Goal: Task Accomplishment & Management: Complete application form

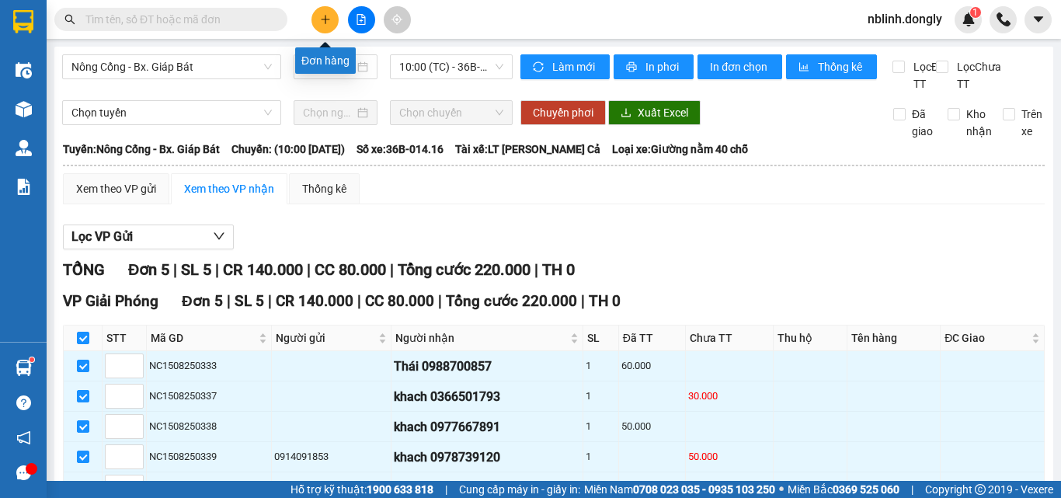
click at [326, 19] on icon "plus" at bounding box center [325, 19] width 9 height 1
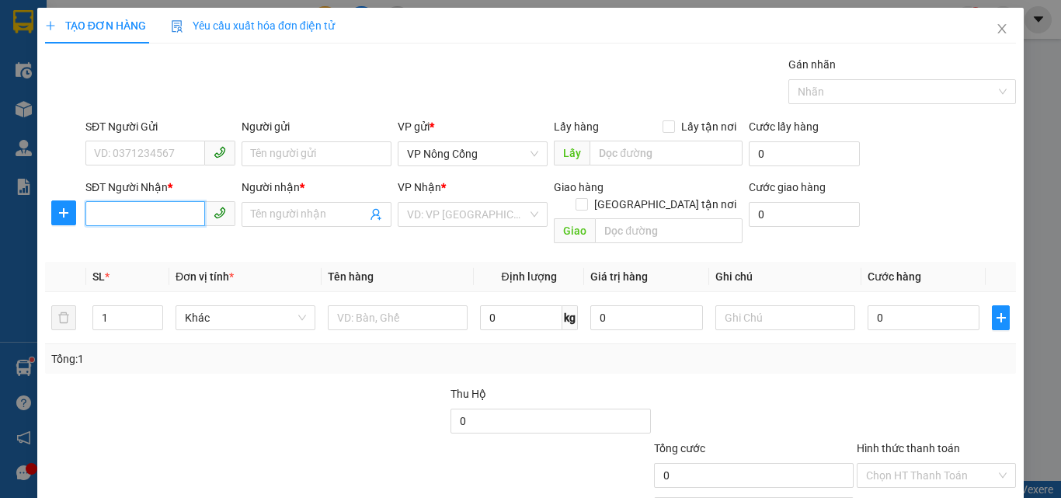
click at [121, 213] on input "SĐT Người Nhận *" at bounding box center [145, 213] width 120 height 25
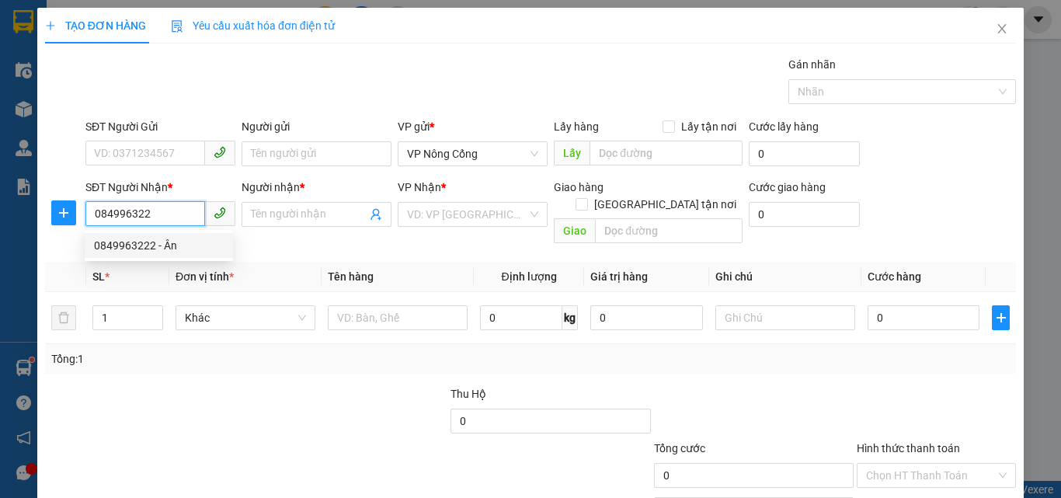
click at [154, 248] on div "0849963222 - Ân" at bounding box center [159, 245] width 130 height 17
type input "0849963222"
type input "Ân"
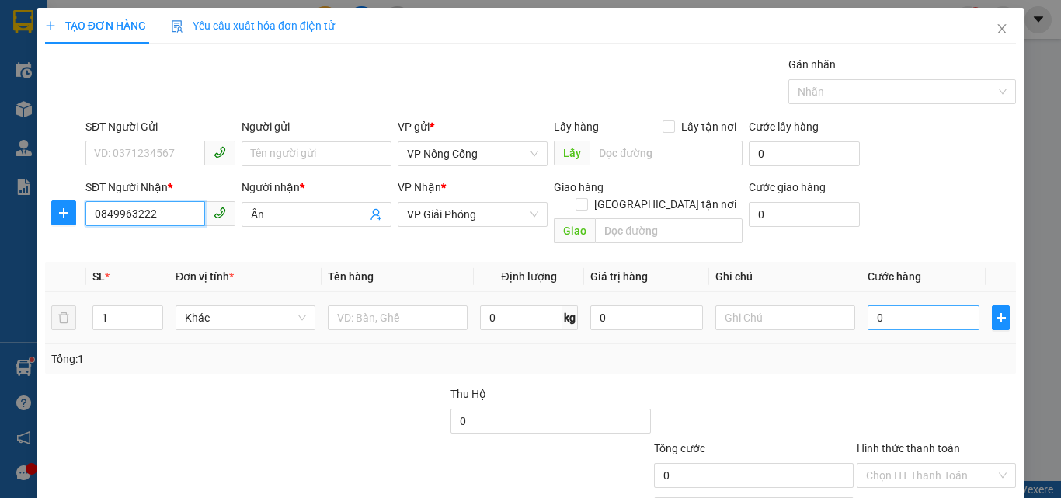
type input "0849963222"
click at [914, 305] on input "0" at bounding box center [923, 317] width 112 height 25
type input "6"
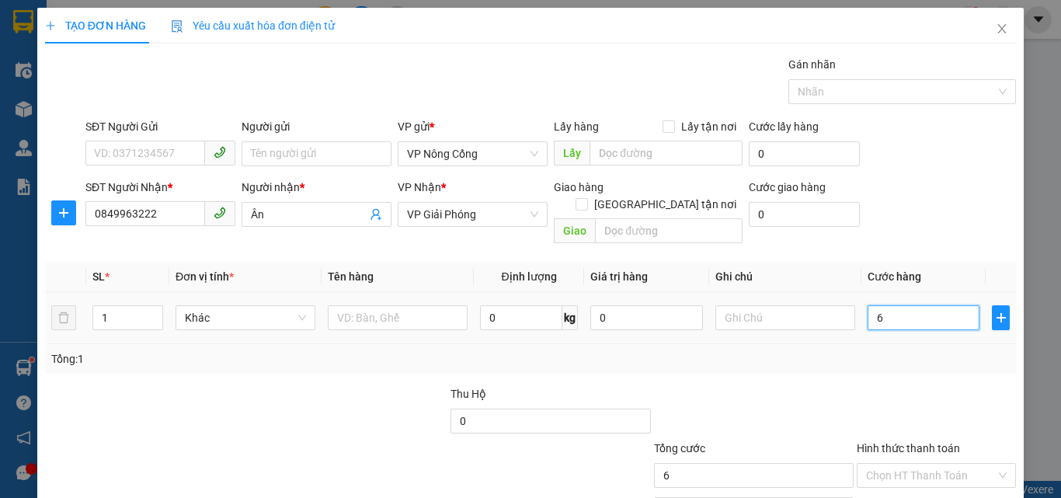
type input "60"
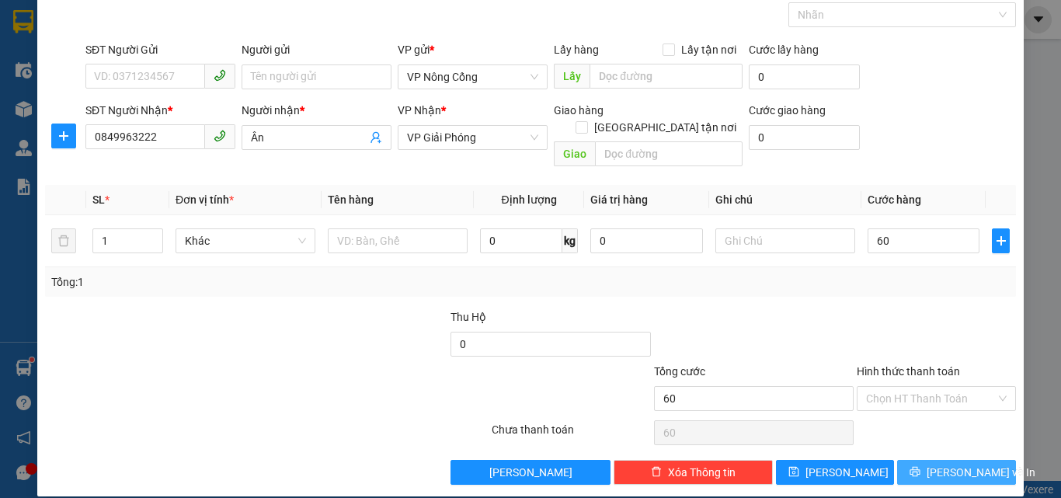
type input "60.000"
click at [946, 464] on span "[PERSON_NAME] và In" at bounding box center [980, 472] width 109 height 17
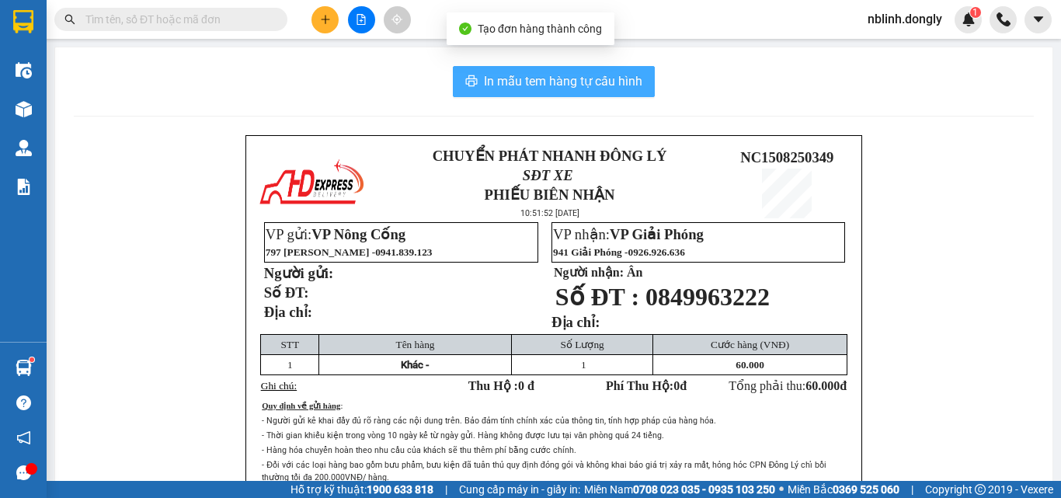
click at [571, 85] on span "In mẫu tem hàng tự cấu hình" at bounding box center [563, 80] width 158 height 19
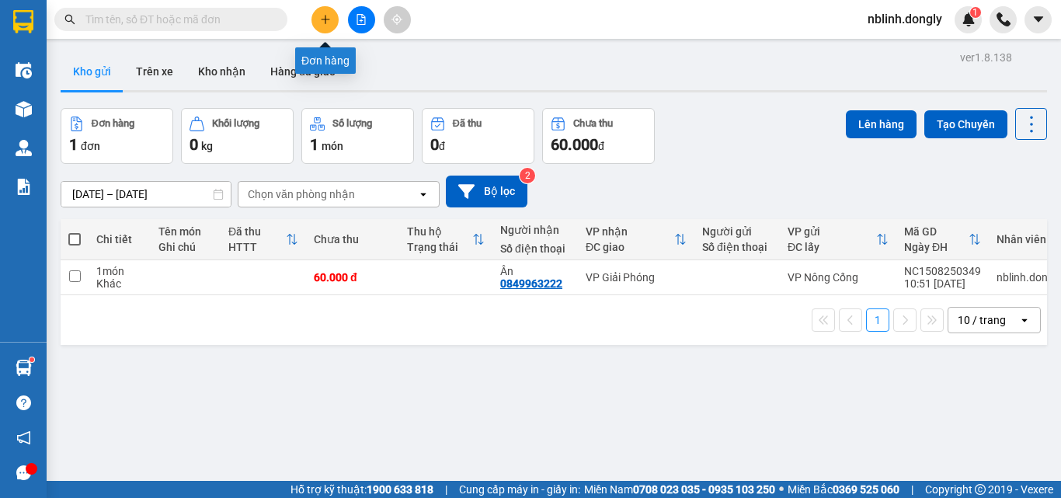
click at [323, 23] on icon "plus" at bounding box center [325, 19] width 11 height 11
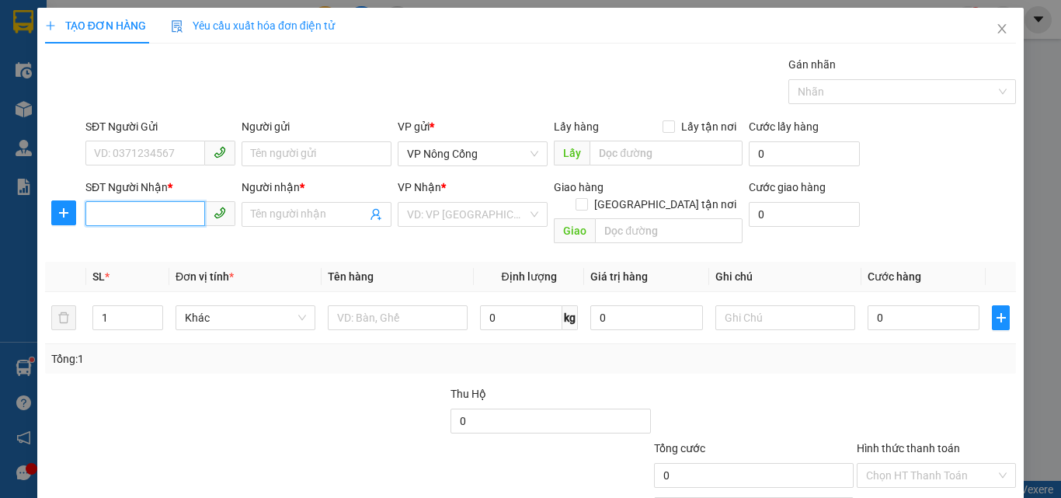
click at [112, 209] on input "SĐT Người Nhận *" at bounding box center [145, 213] width 120 height 25
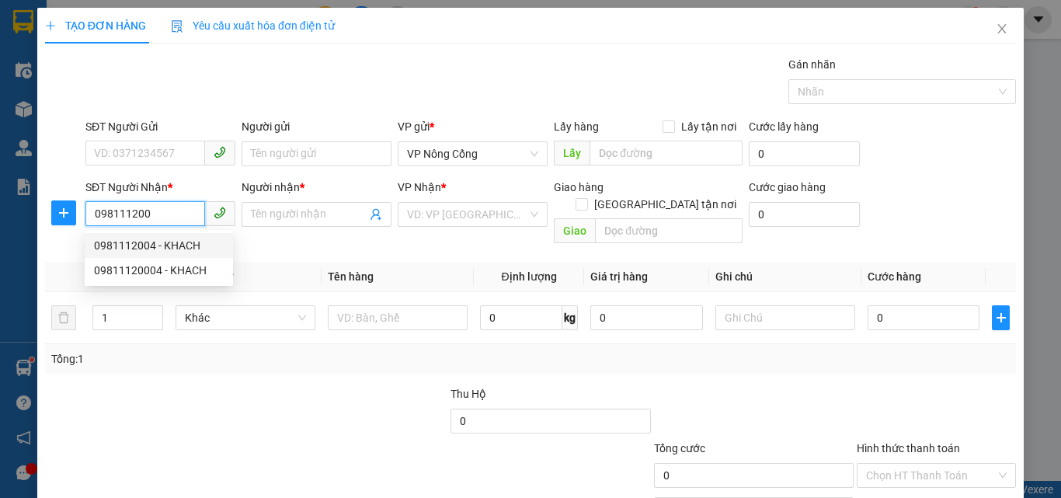
click at [131, 244] on div "0981112004 - KHACH" at bounding box center [159, 245] width 130 height 17
type input "0981112004"
type input "KHACH"
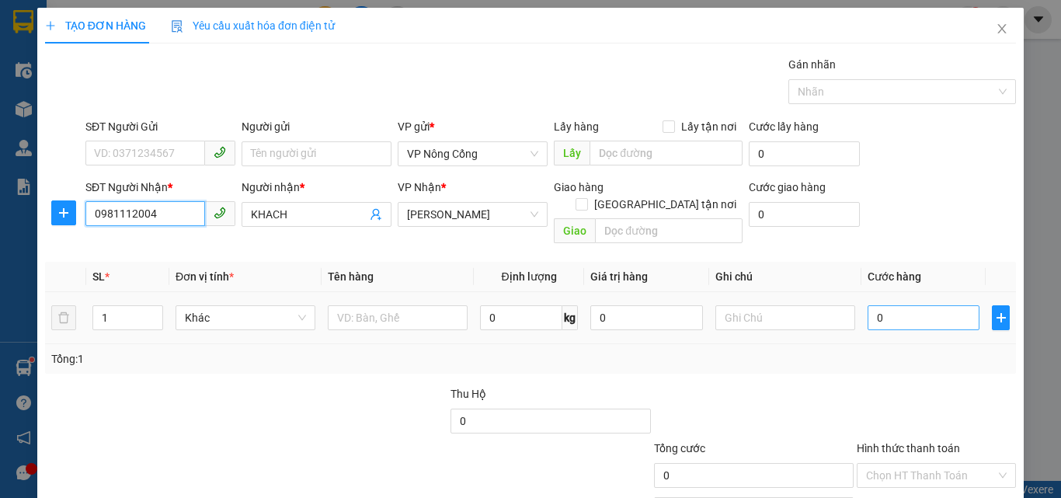
type input "0981112004"
click at [887, 305] on input "0" at bounding box center [923, 317] width 112 height 25
type input "5"
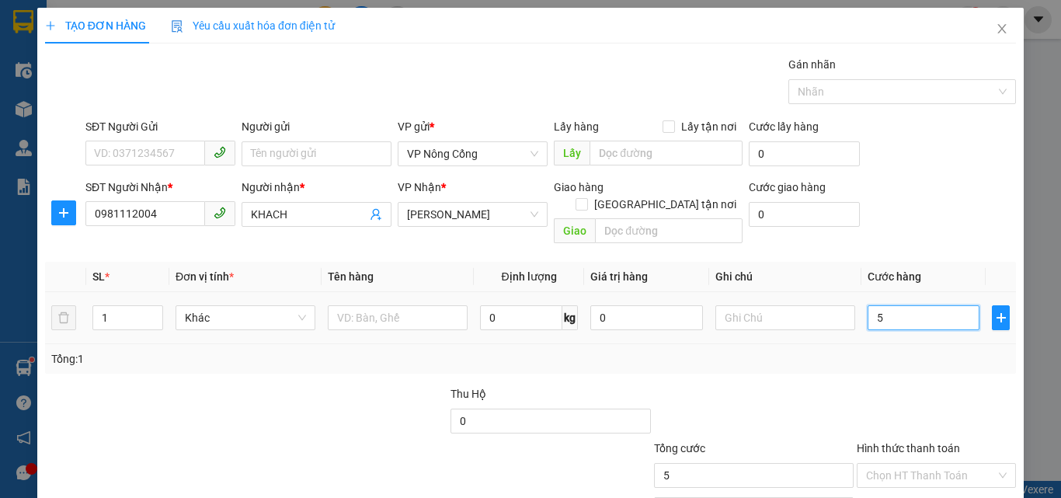
type input "50"
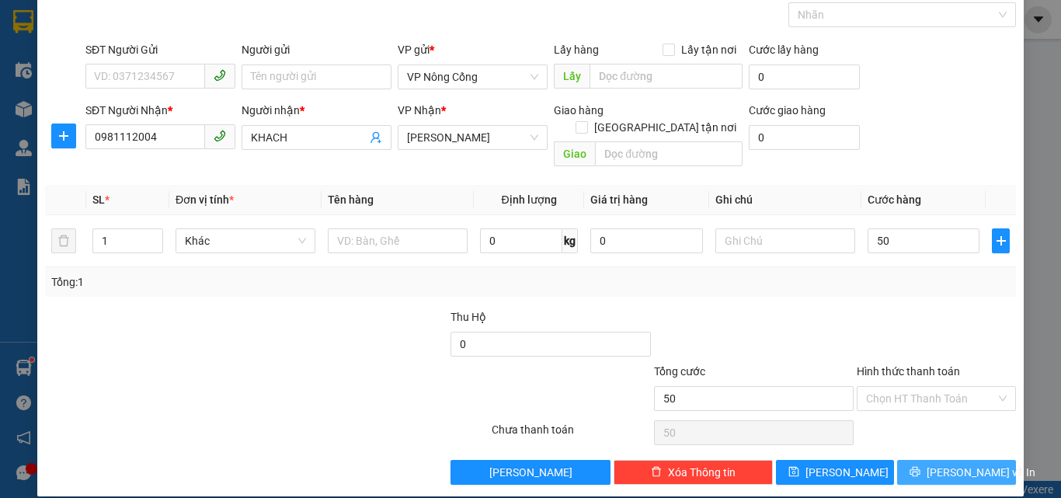
type input "50.000"
click at [954, 464] on span "[PERSON_NAME] và In" at bounding box center [980, 472] width 109 height 17
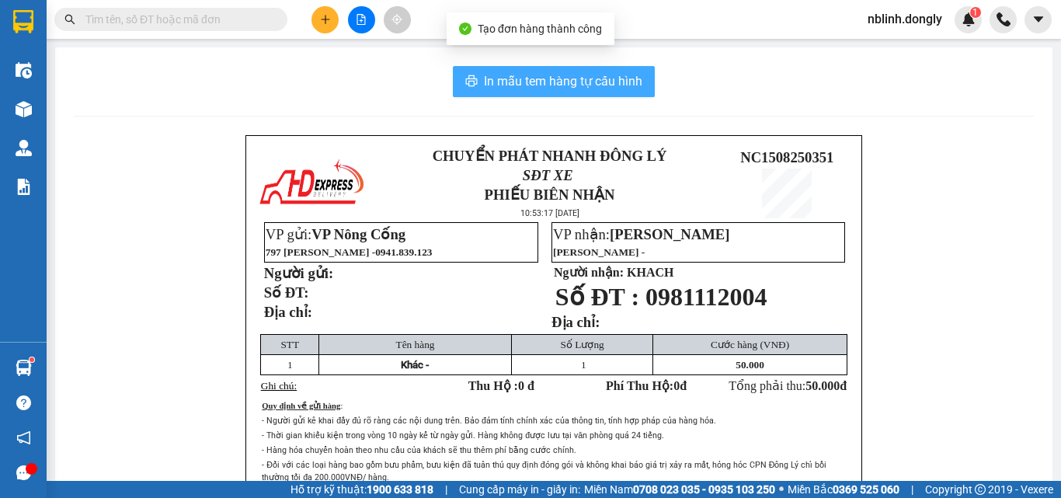
click at [543, 80] on span "In mẫu tem hàng tự cấu hình" at bounding box center [563, 80] width 158 height 19
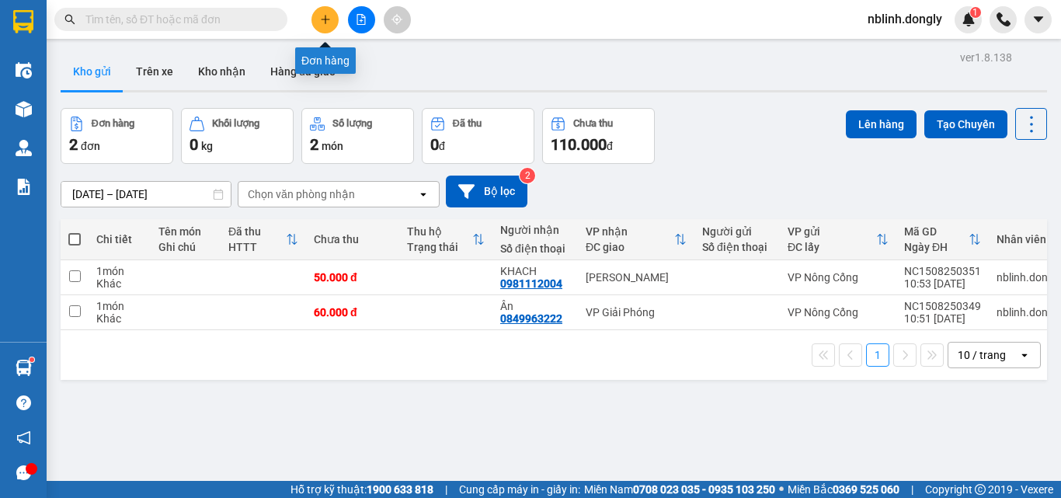
click at [315, 20] on button at bounding box center [324, 19] width 27 height 27
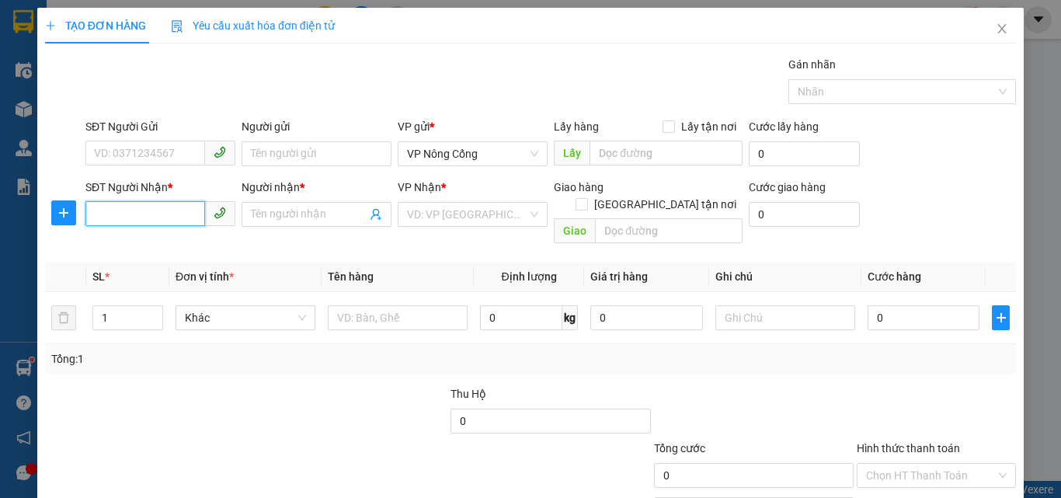
click at [95, 217] on input "SĐT Người Nhận *" at bounding box center [145, 213] width 120 height 25
click at [142, 245] on div "0968771518 - Xoan" at bounding box center [159, 245] width 130 height 17
type input "0968771518"
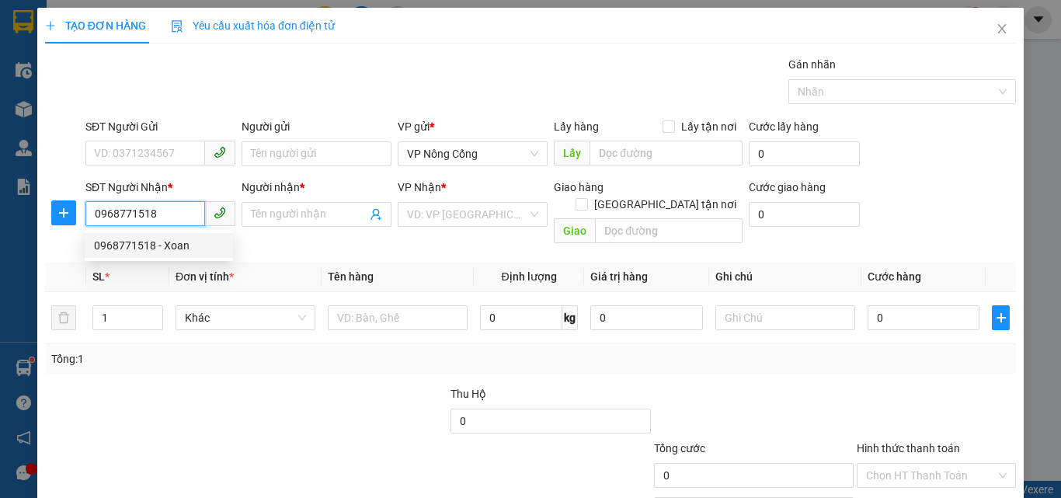
type input "Xoan"
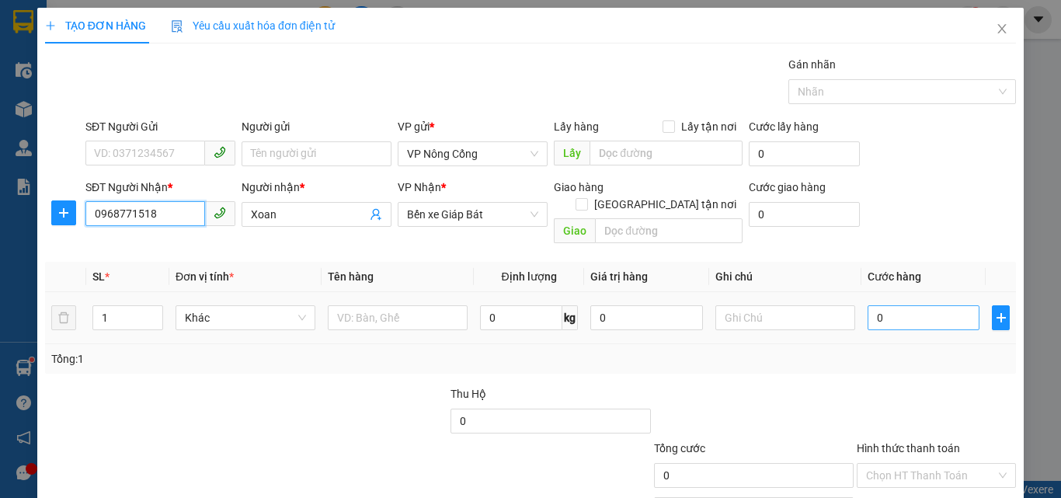
type input "0968771518"
click at [912, 307] on input "0" at bounding box center [923, 317] width 112 height 25
type input "5"
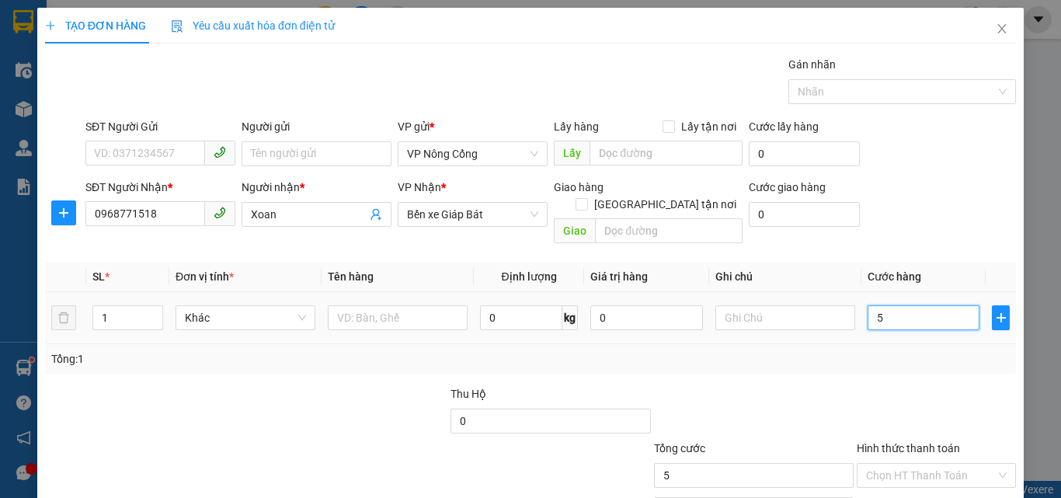
type input "50"
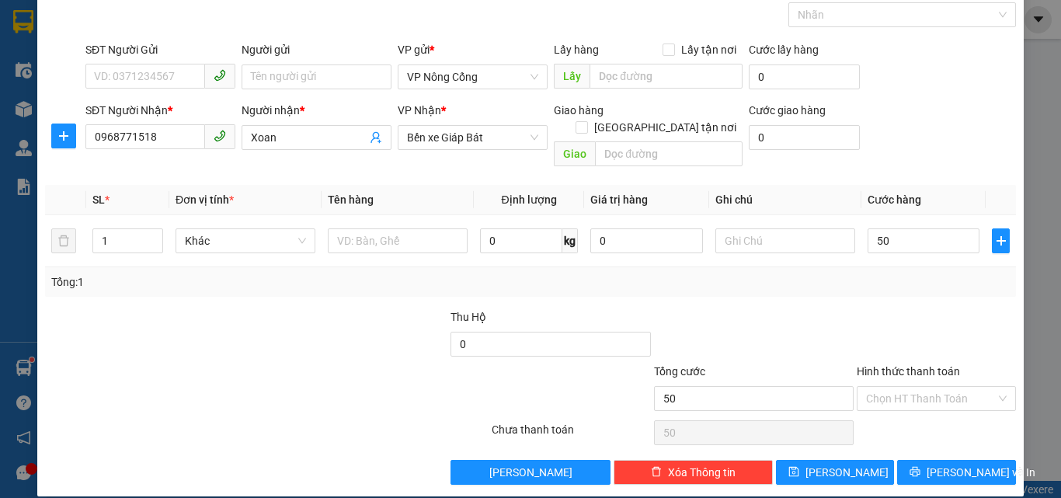
type input "50.000"
click at [905, 365] on label "Hình thức thanh toán" at bounding box center [907, 371] width 103 height 12
click at [905, 387] on input "Hình thức thanh toán" at bounding box center [931, 398] width 130 height 23
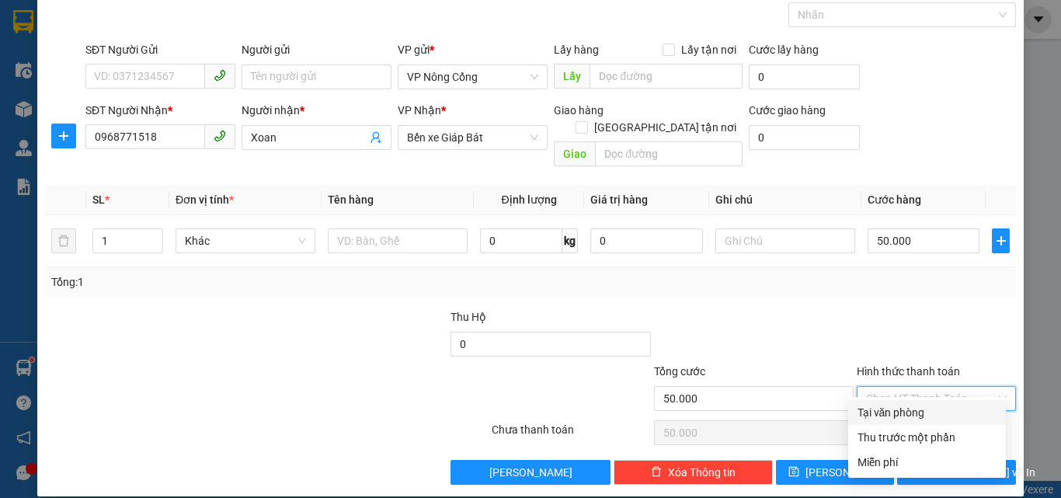
drag, startPoint x: 907, startPoint y: 415, endPoint x: 907, endPoint y: 429, distance: 14.0
click at [907, 416] on div "Tại văn phòng" at bounding box center [926, 412] width 139 height 17
type input "0"
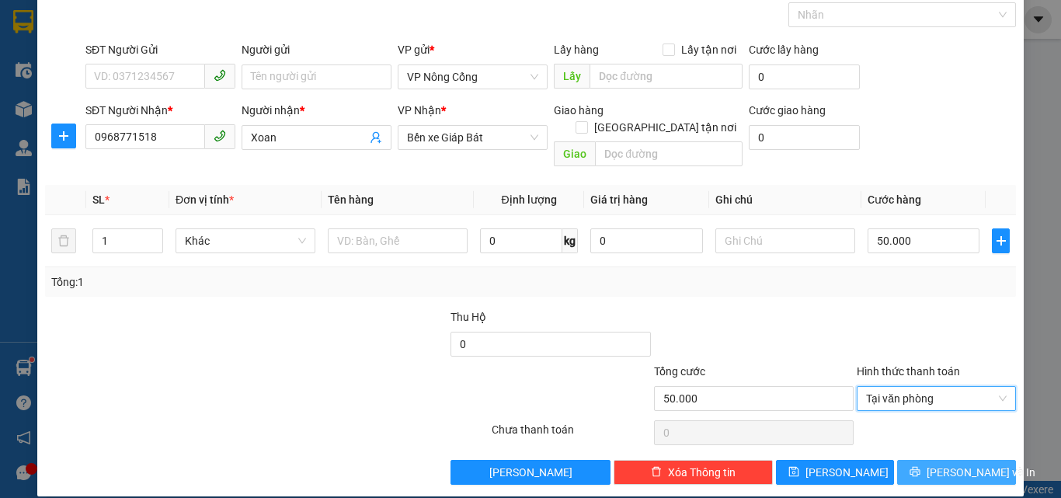
click at [943, 464] on span "[PERSON_NAME] và In" at bounding box center [980, 472] width 109 height 17
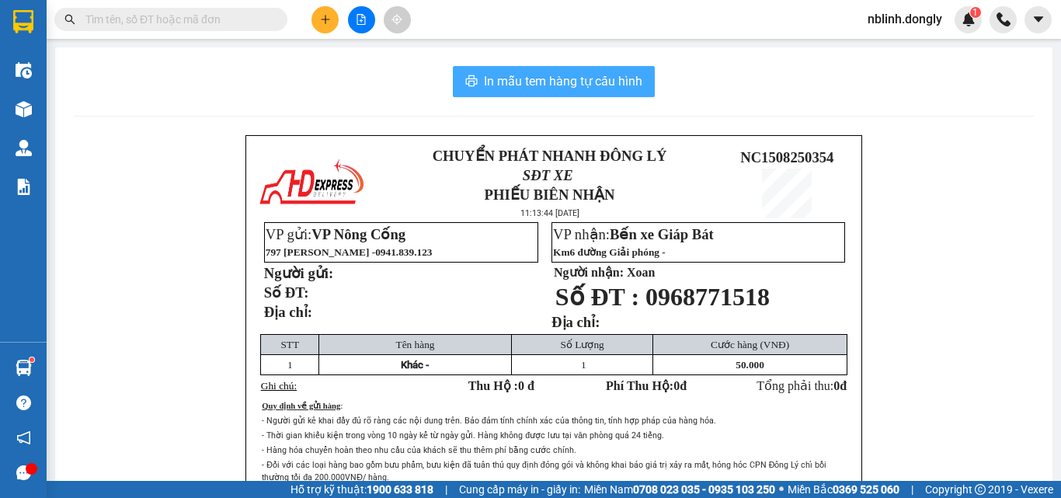
click at [575, 77] on span "In mẫu tem hàng tự cấu hình" at bounding box center [563, 80] width 158 height 19
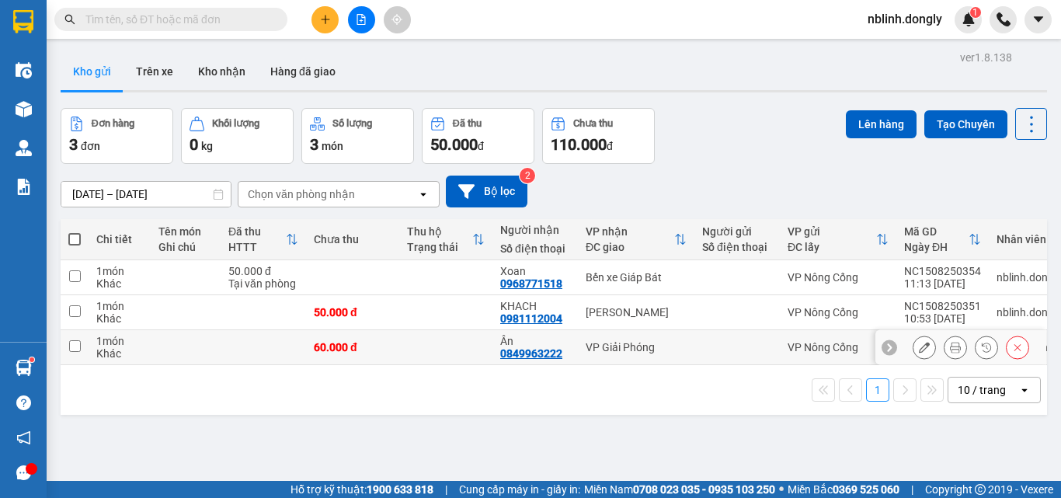
click at [72, 343] on input "checkbox" at bounding box center [75, 346] width 12 height 12
checkbox input "true"
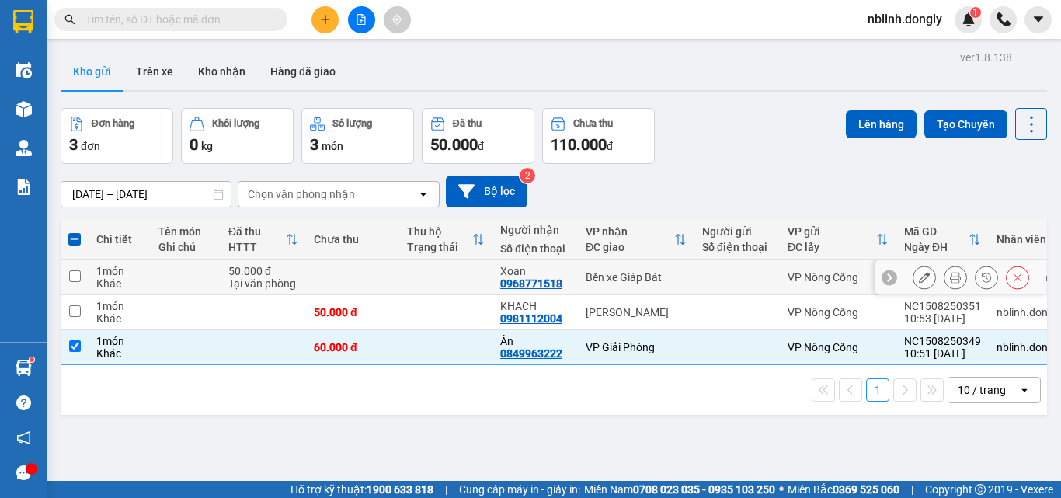
click at [71, 280] on input "checkbox" at bounding box center [75, 276] width 12 height 12
checkbox input "true"
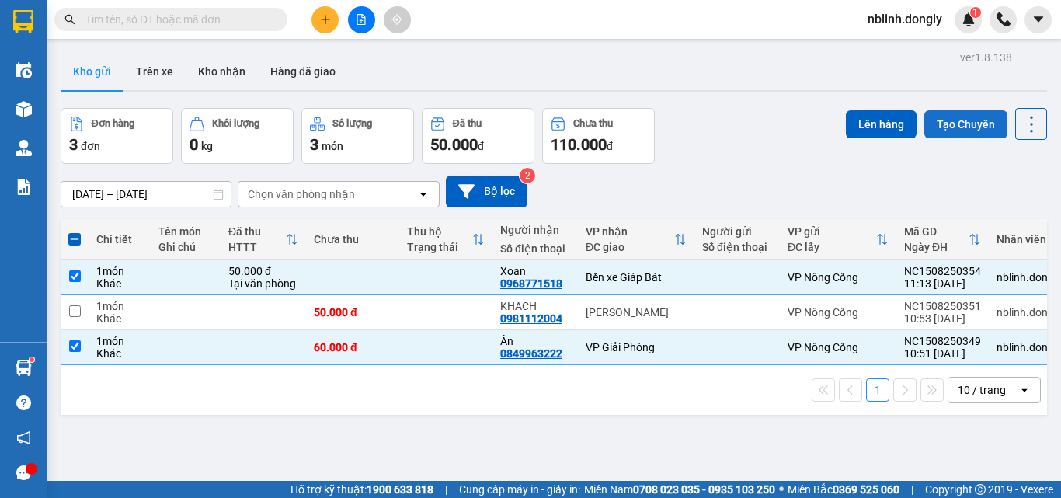
click at [956, 125] on button "Tạo Chuyến" at bounding box center [965, 124] width 83 height 28
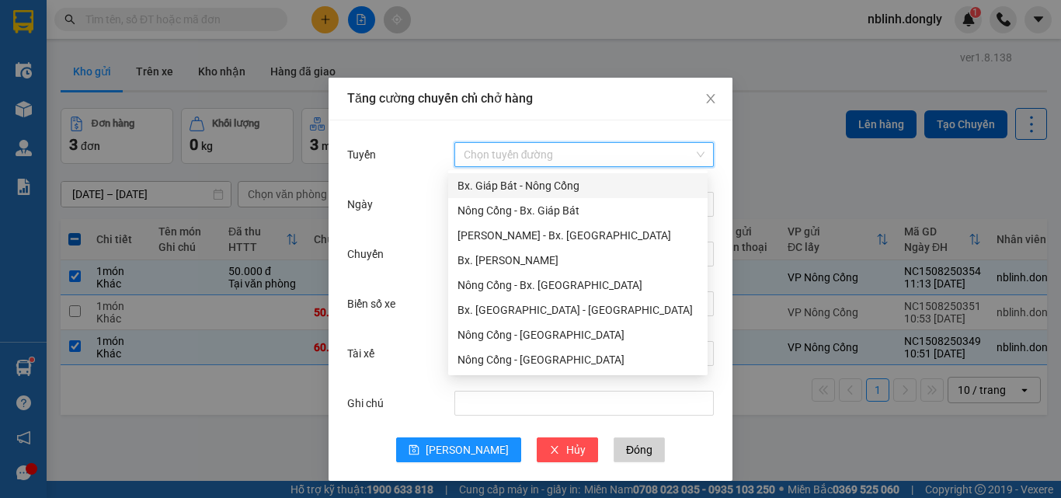
click at [491, 155] on input "Tuyến" at bounding box center [579, 154] width 230 height 23
click at [543, 207] on div "Nông Cống - Bx. Giáp Bát" at bounding box center [577, 210] width 241 height 17
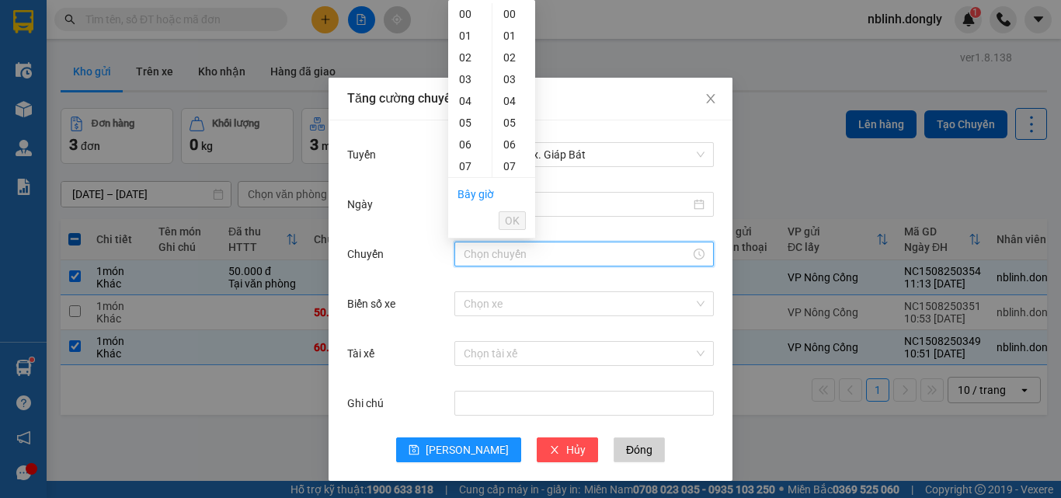
click at [477, 253] on input "Chuyến" at bounding box center [577, 253] width 227 height 17
click at [465, 99] on div "11" at bounding box center [469, 98] width 43 height 22
click at [507, 140] on div "20" at bounding box center [513, 138] width 43 height 22
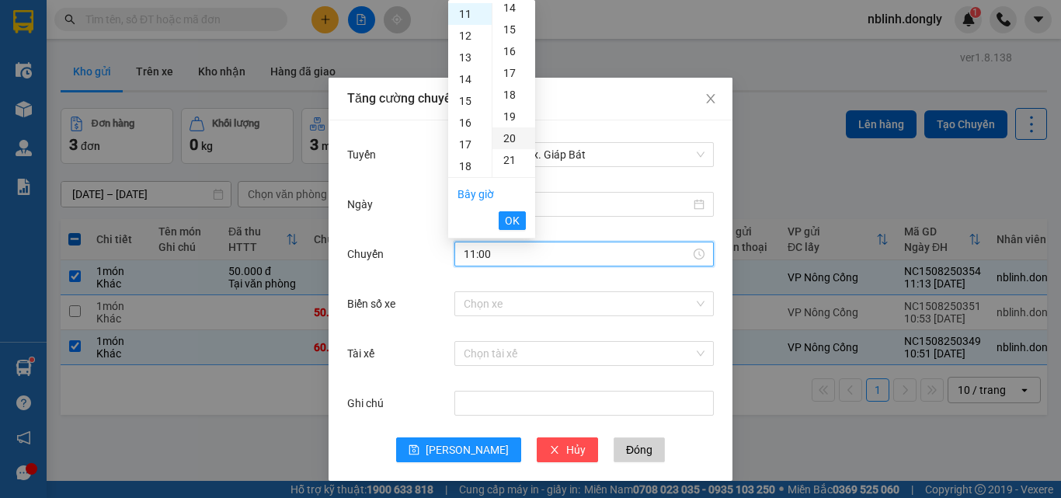
type input "11:20"
click at [512, 217] on span "OK" at bounding box center [512, 220] width 15 height 17
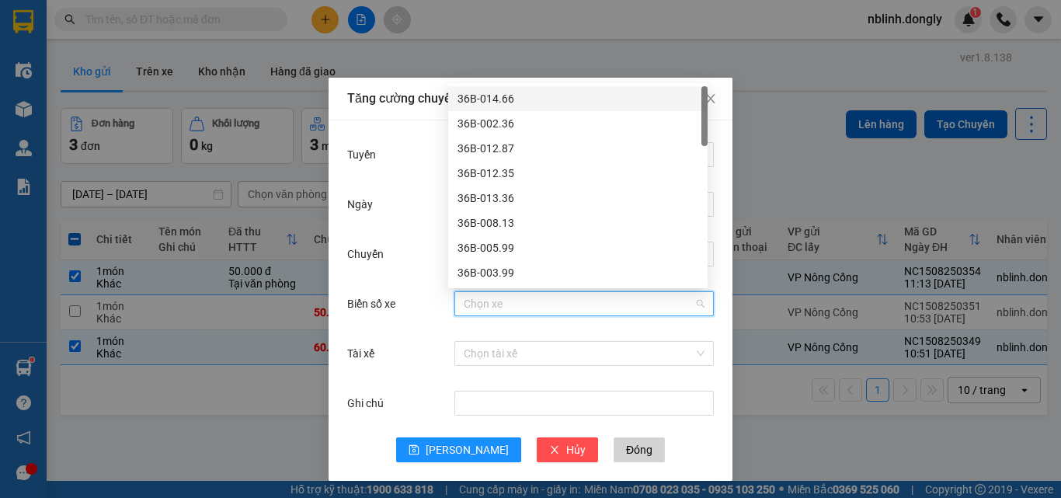
click at [464, 307] on input "Biển số xe" at bounding box center [579, 303] width 230 height 23
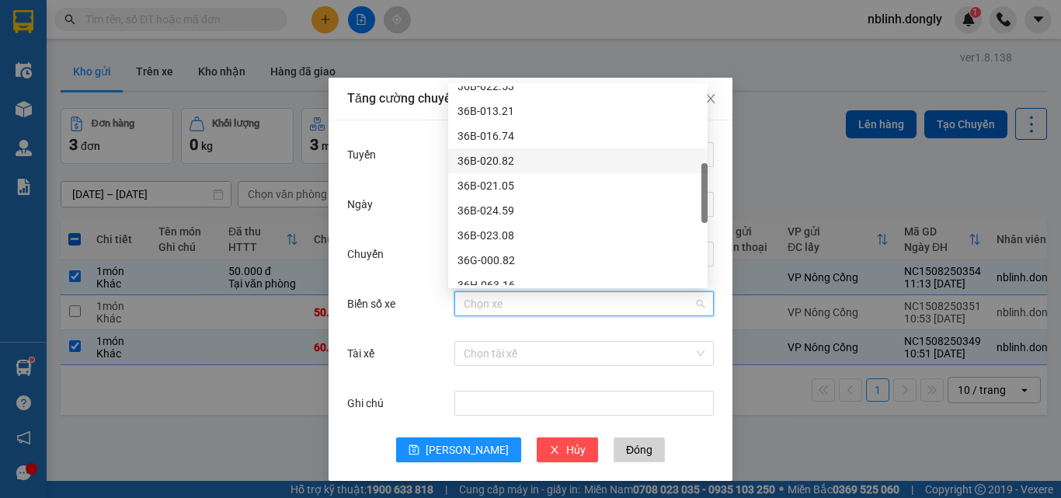
scroll to position [388, 0]
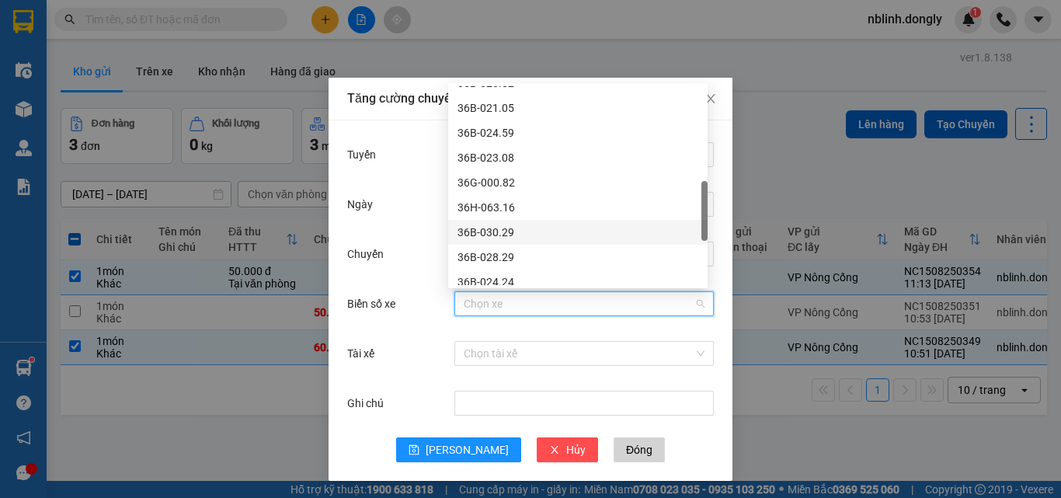
click at [495, 230] on div "36B-030.29" at bounding box center [577, 232] width 241 height 17
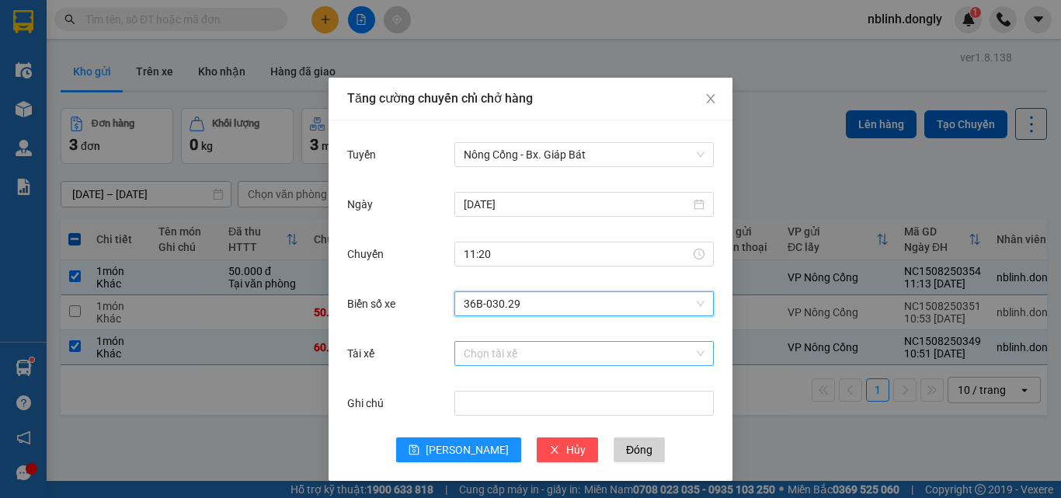
click at [473, 354] on input "Tài xế" at bounding box center [579, 353] width 230 height 23
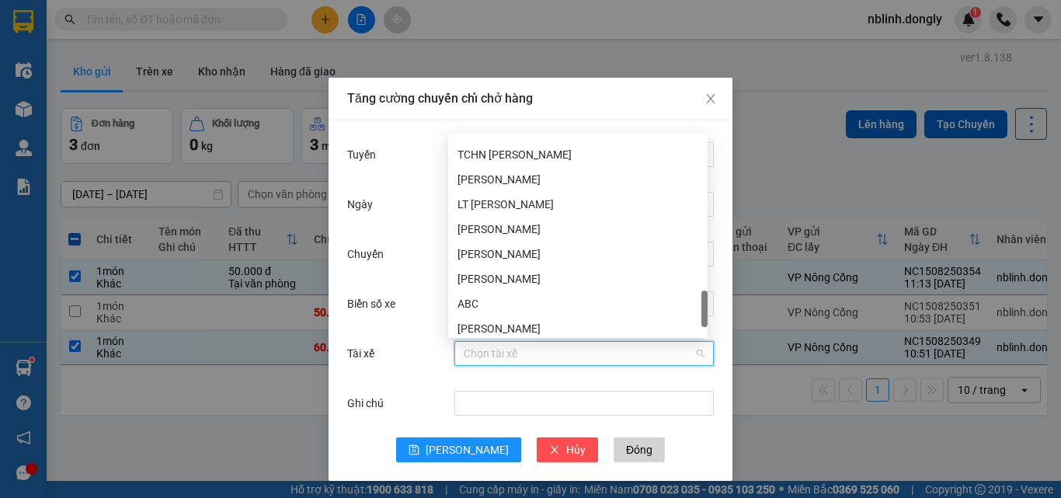
scroll to position [1143, 0]
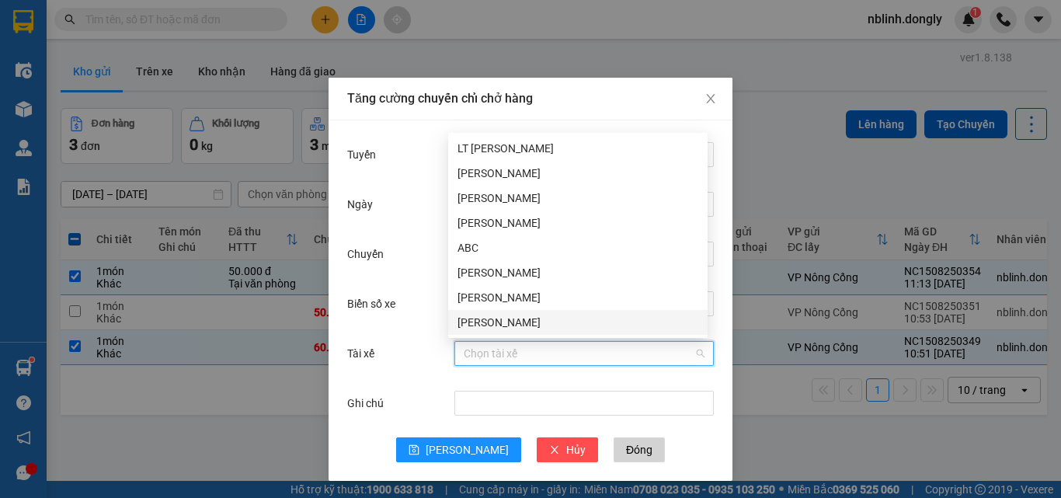
click at [472, 320] on div "[PERSON_NAME]" at bounding box center [577, 322] width 241 height 17
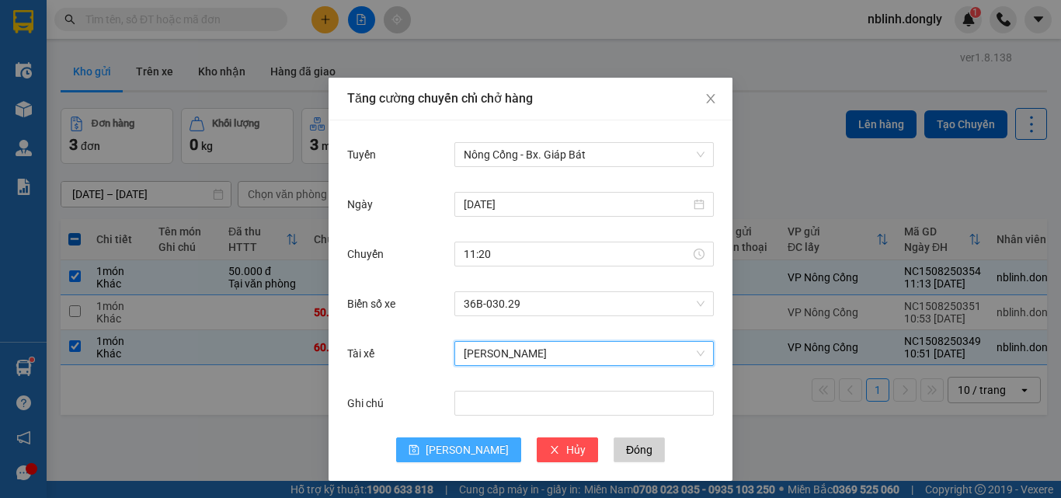
click at [464, 442] on span "[PERSON_NAME]" at bounding box center [466, 449] width 83 height 17
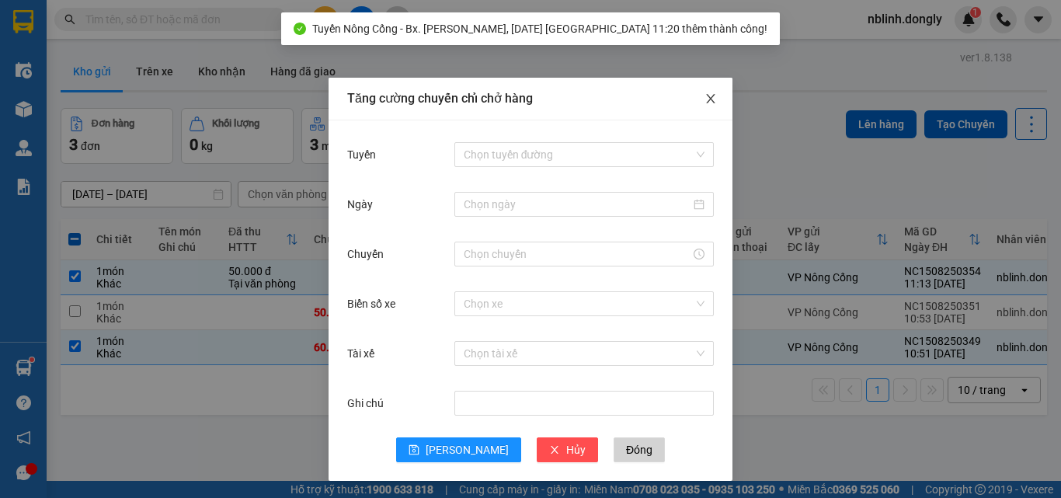
click at [705, 101] on icon "close" at bounding box center [710, 98] width 12 height 12
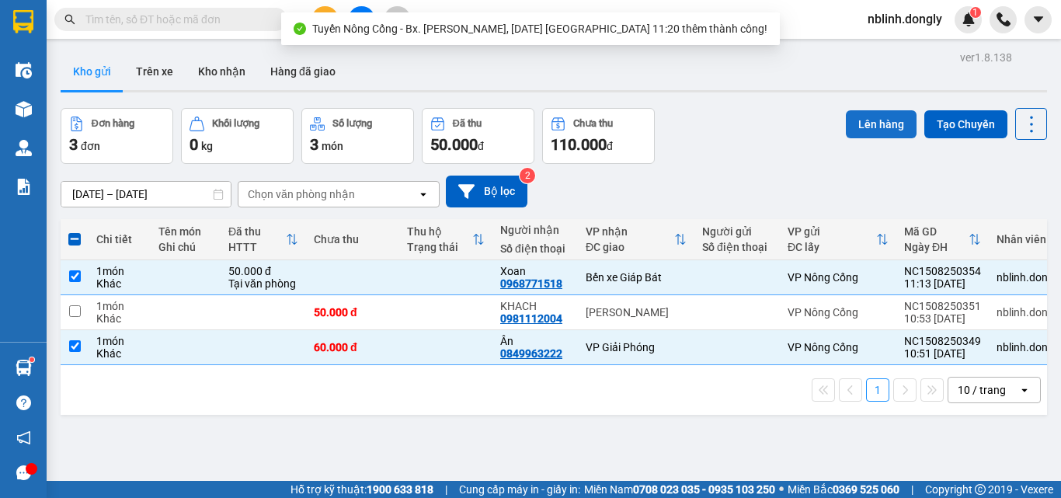
click at [866, 129] on button "Lên hàng" at bounding box center [881, 124] width 71 height 28
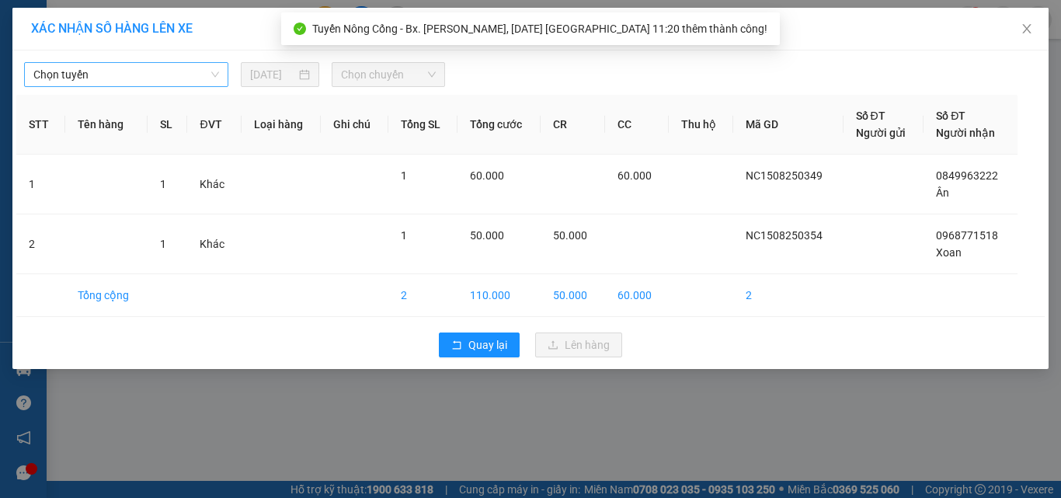
click at [99, 73] on span "Chọn tuyến" at bounding box center [126, 74] width 186 height 23
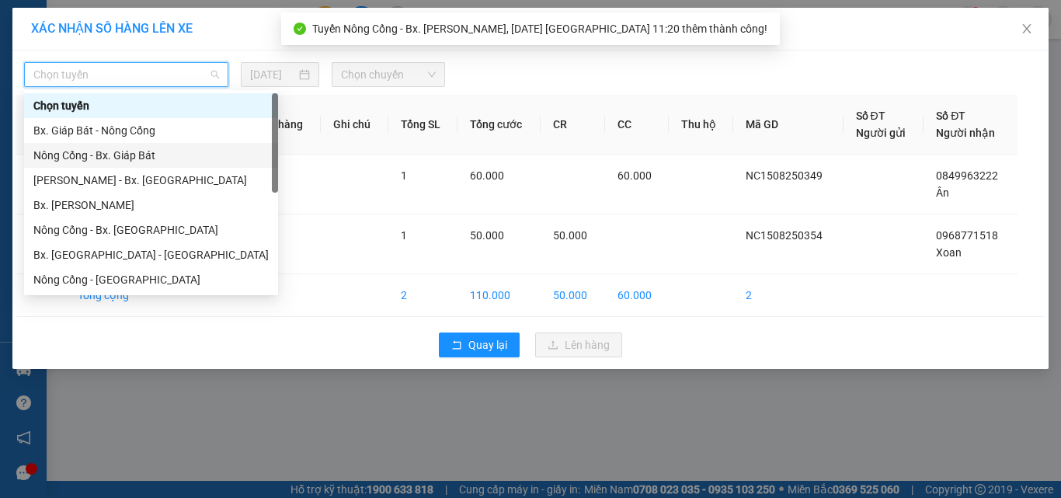
click at [91, 155] on div "Nông Cống - Bx. Giáp Bát" at bounding box center [150, 155] width 235 height 17
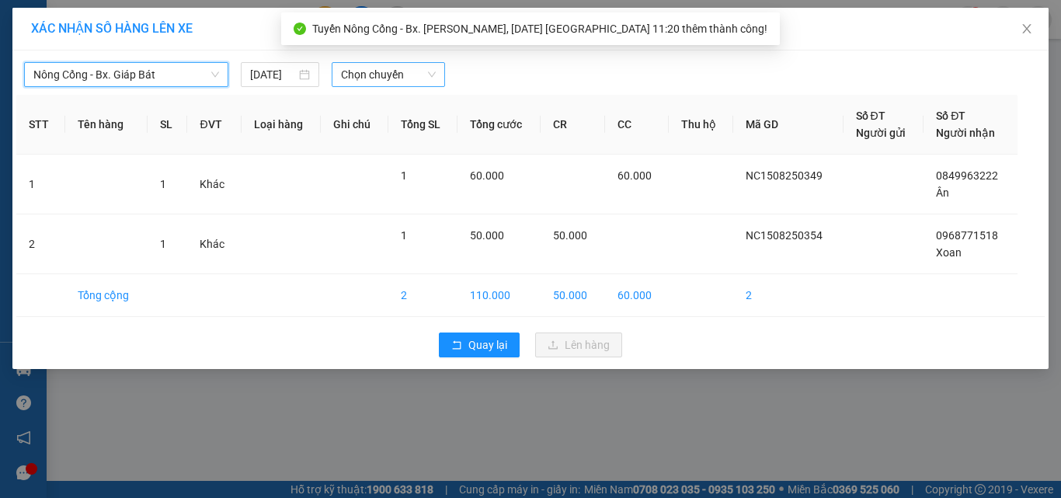
click at [366, 72] on span "Chọn chuyến" at bounding box center [388, 74] width 95 height 23
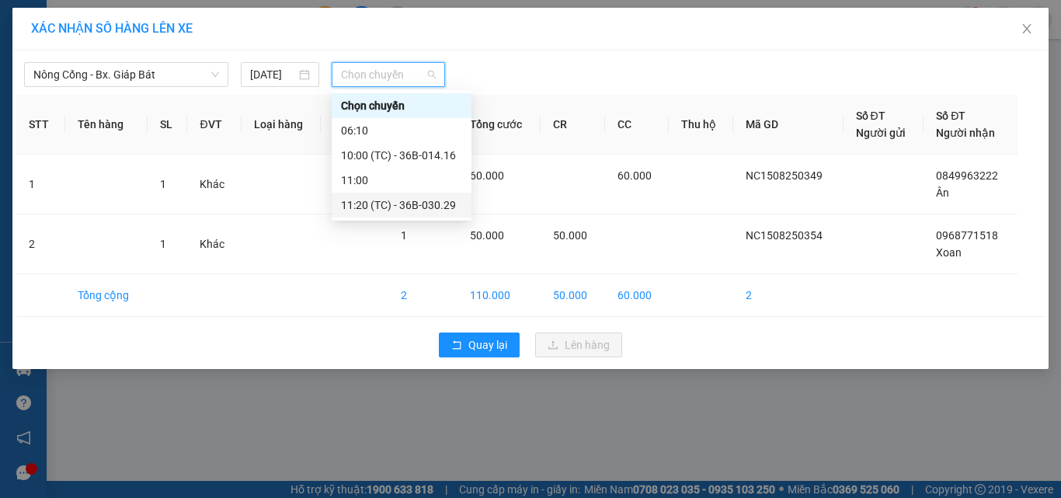
click at [418, 206] on div "11:20 (TC) - 36B-030.29" at bounding box center [401, 204] width 121 height 17
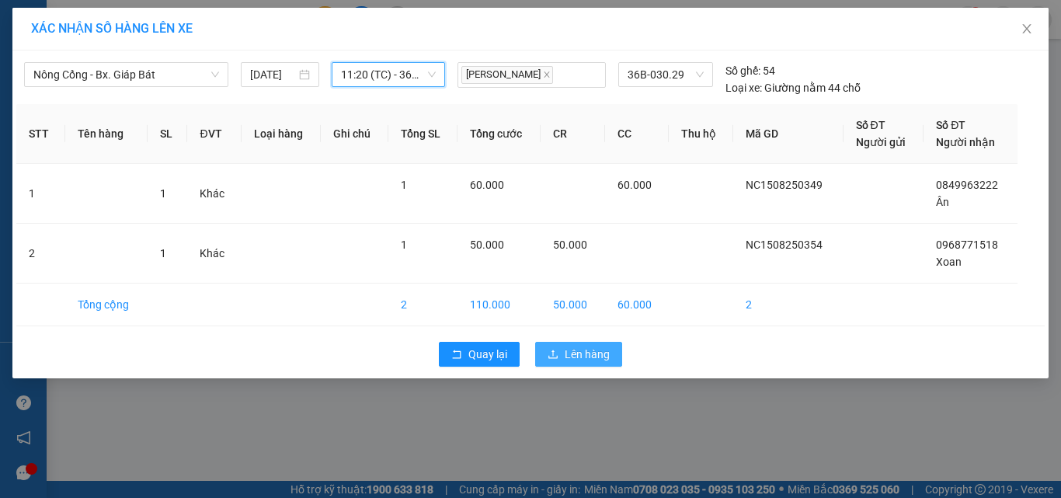
click at [578, 346] on span "Lên hàng" at bounding box center [586, 354] width 45 height 17
